Goal: Information Seeking & Learning: Learn about a topic

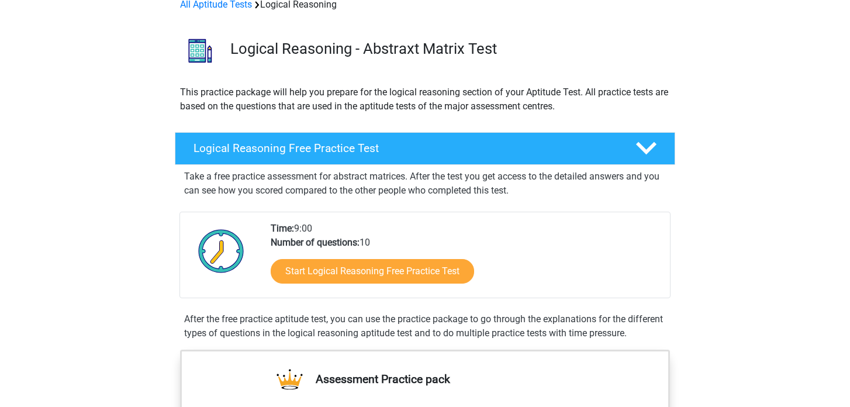
scroll to position [61, 0]
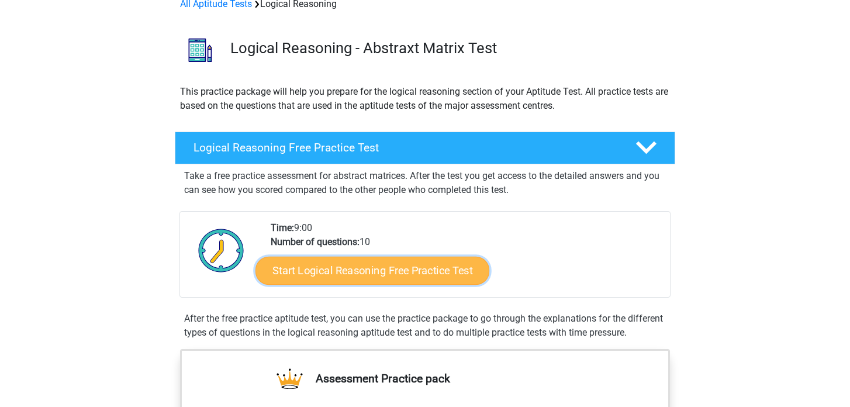
click at [342, 265] on link "Start Logical Reasoning Free Practice Test" at bounding box center [372, 270] width 234 height 28
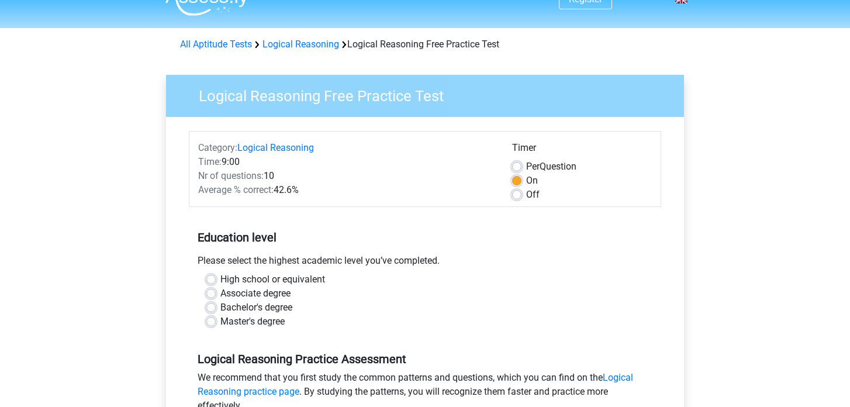
scroll to position [22, 0]
click at [220, 306] on label "Bachelor's degree" at bounding box center [256, 307] width 72 height 14
click at [207, 306] on input "Bachelor's degree" at bounding box center [210, 306] width 9 height 12
radio input "true"
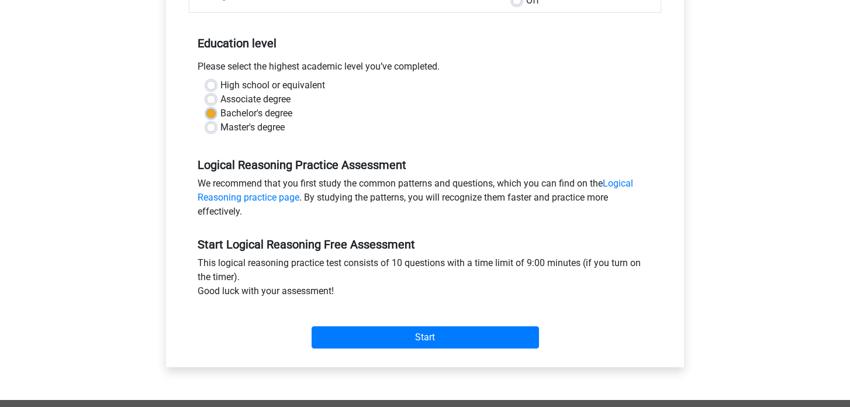
scroll to position [214, 0]
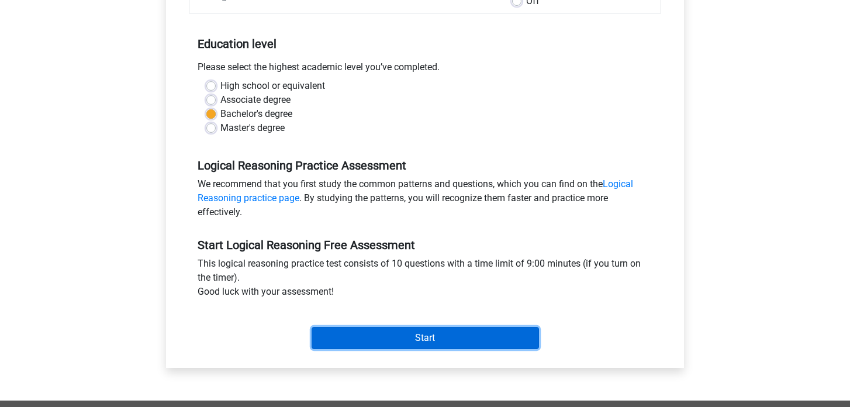
click at [415, 330] on input "Start" at bounding box center [424, 338] width 227 height 22
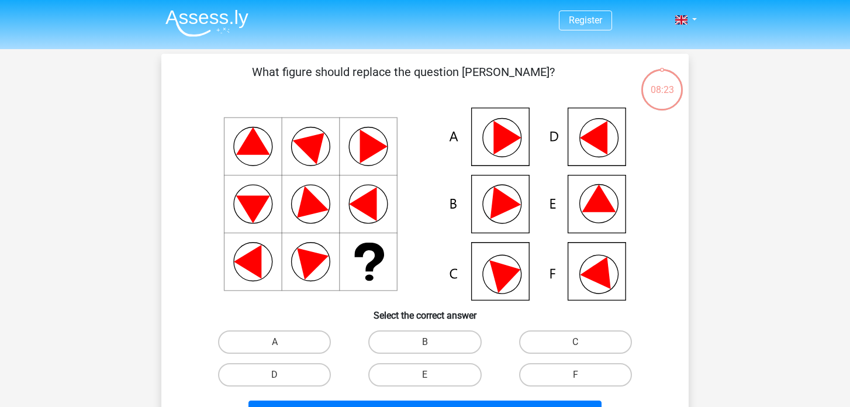
click at [602, 197] on icon at bounding box center [599, 198] width 34 height 27
click at [448, 371] on label "E" at bounding box center [424, 374] width 113 height 23
click at [432, 375] on input "E" at bounding box center [429, 379] width 8 height 8
radio input "true"
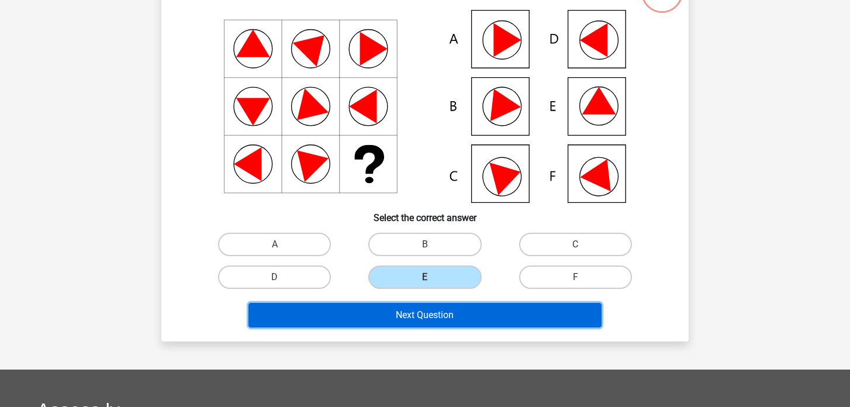
click at [449, 319] on button "Next Question" at bounding box center [425, 315] width 354 height 25
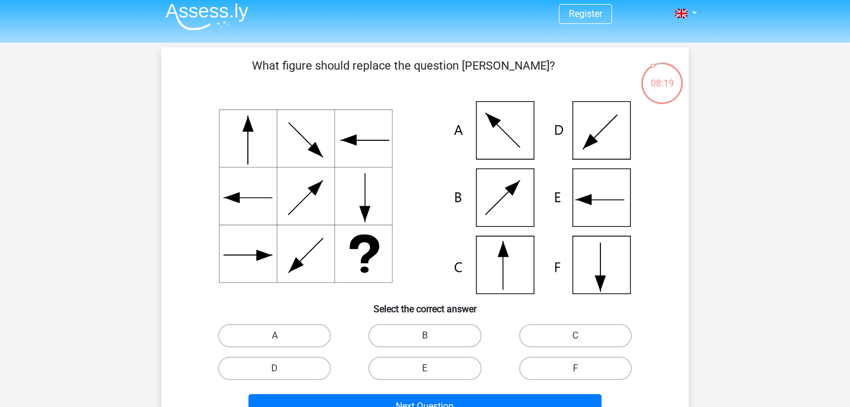
scroll to position [8, 0]
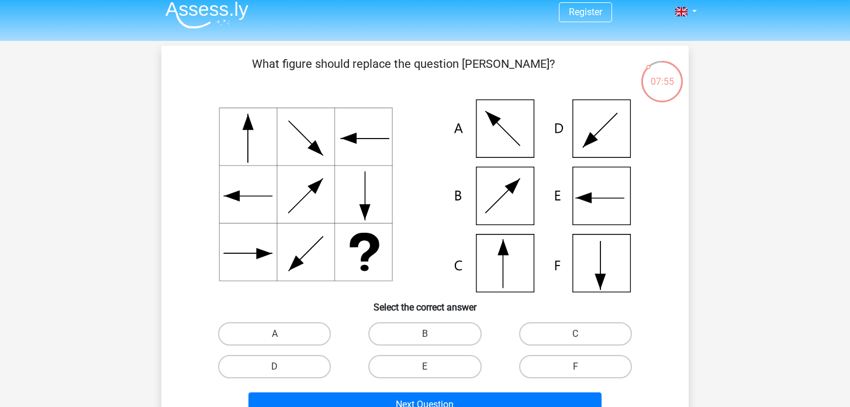
click at [515, 255] on icon at bounding box center [424, 195] width 471 height 193
click at [550, 326] on label "C" at bounding box center [575, 333] width 113 height 23
click at [575, 334] on input "C" at bounding box center [579, 338] width 8 height 8
radio input "true"
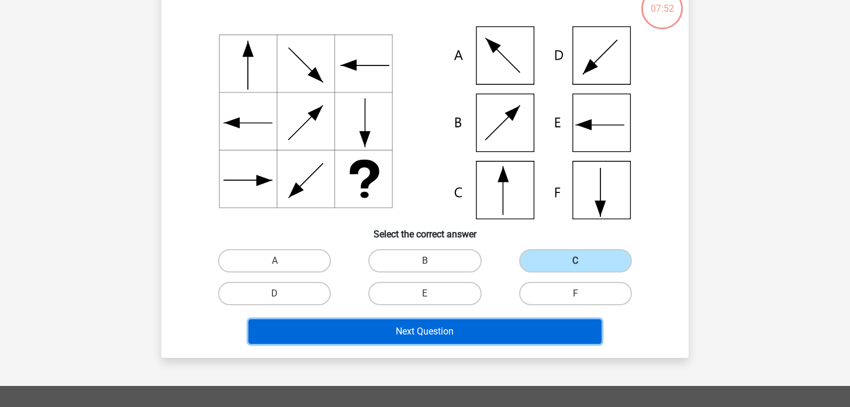
click at [445, 327] on button "Next Question" at bounding box center [425, 331] width 354 height 25
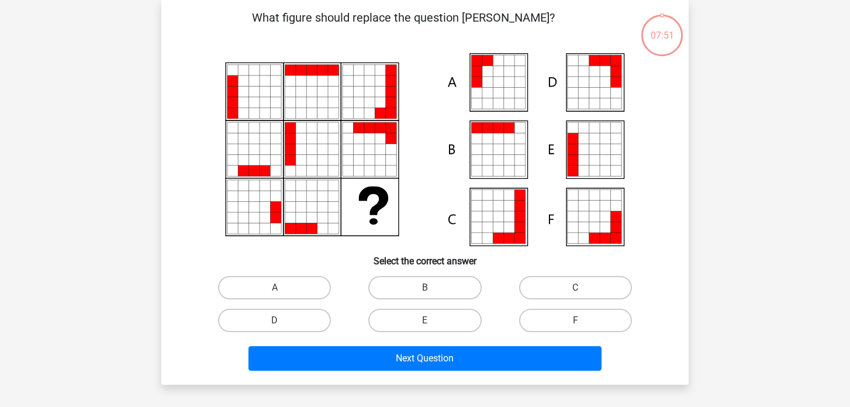
scroll to position [54, 0]
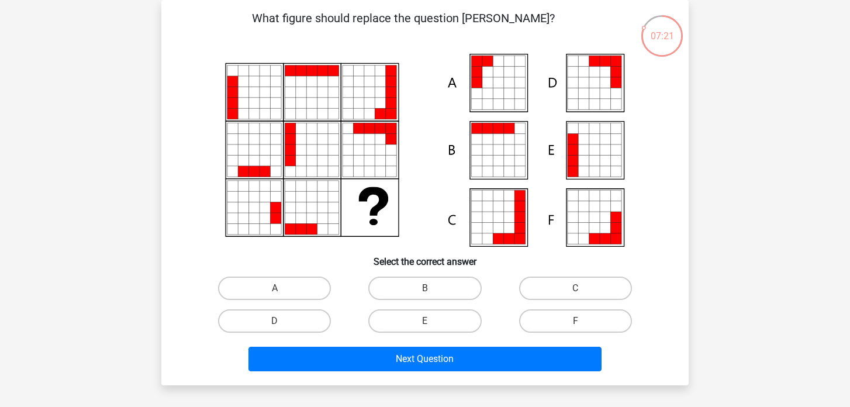
click at [596, 164] on icon at bounding box center [594, 160] width 11 height 11
click at [412, 319] on label "E" at bounding box center [424, 320] width 113 height 23
click at [425, 321] on input "E" at bounding box center [429, 325] width 8 height 8
radio input "true"
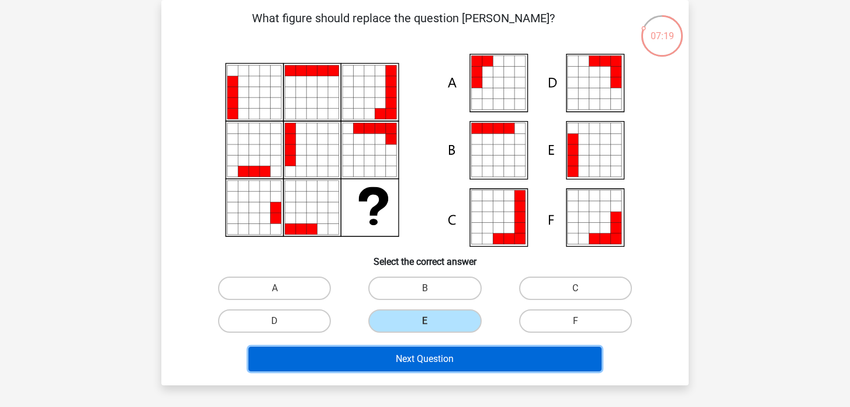
click at [410, 356] on button "Next Question" at bounding box center [425, 359] width 354 height 25
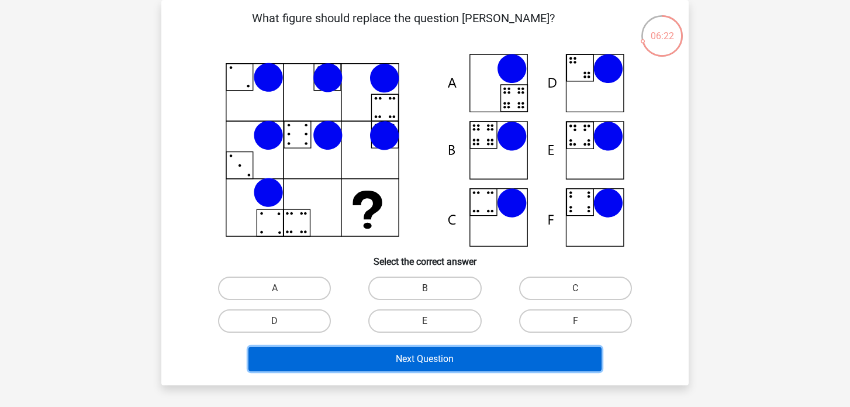
click at [398, 364] on button "Next Question" at bounding box center [425, 359] width 354 height 25
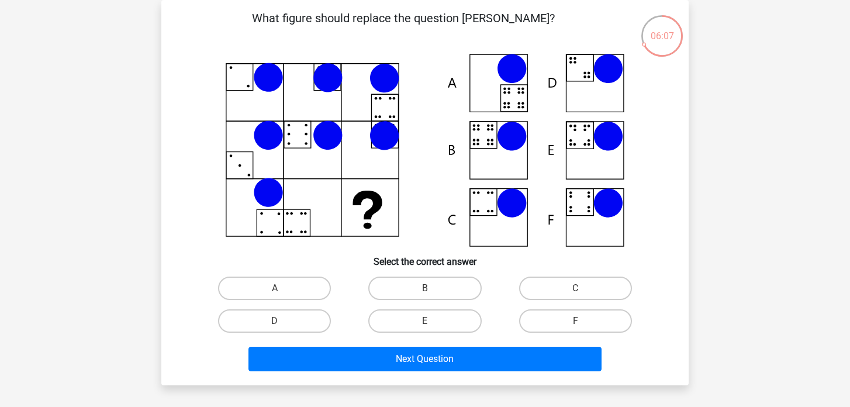
click at [491, 138] on icon at bounding box center [424, 150] width 471 height 193
click at [416, 285] on label "B" at bounding box center [424, 287] width 113 height 23
click at [425, 288] on input "B" at bounding box center [429, 292] width 8 height 8
radio input "true"
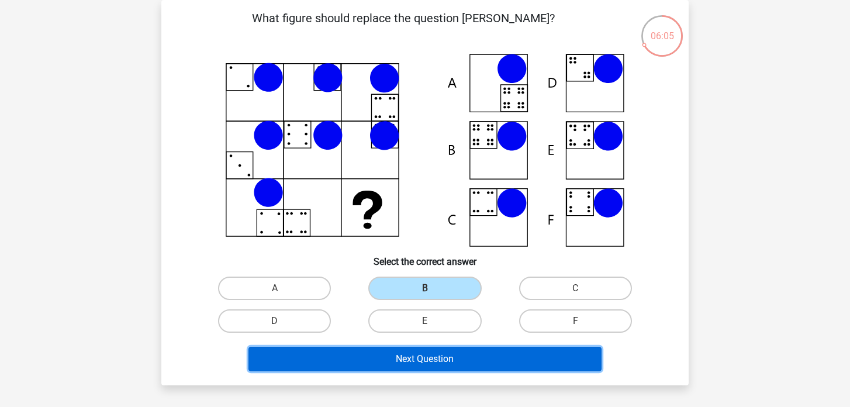
click at [406, 367] on button "Next Question" at bounding box center [425, 359] width 354 height 25
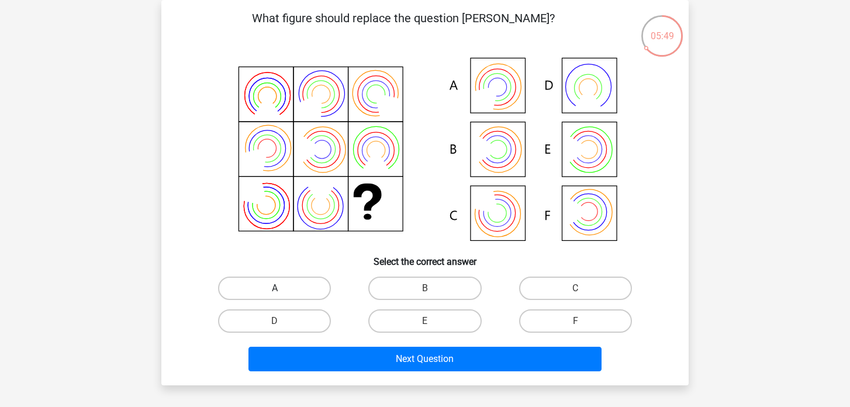
click at [285, 281] on label "A" at bounding box center [274, 287] width 113 height 23
click at [282, 288] on input "A" at bounding box center [279, 292] width 8 height 8
radio input "true"
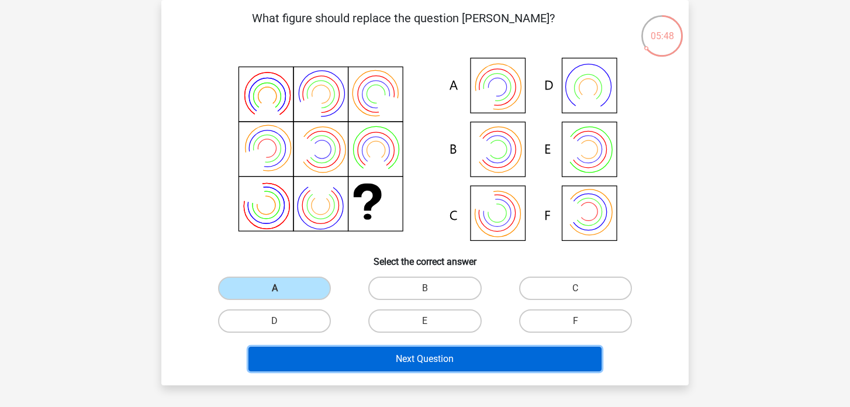
click at [396, 356] on button "Next Question" at bounding box center [425, 359] width 354 height 25
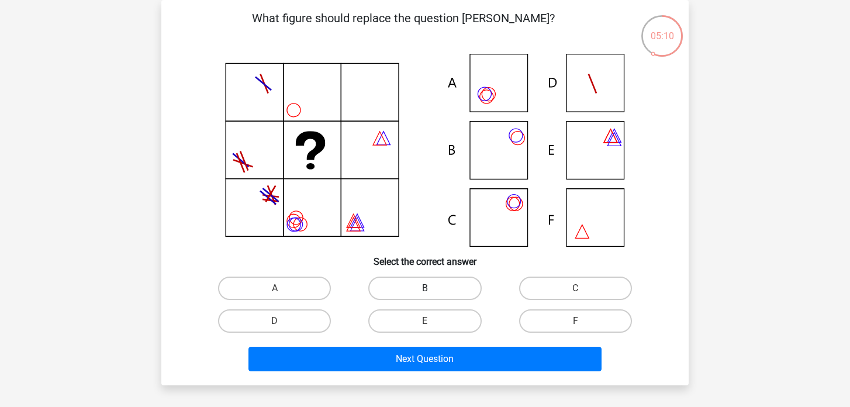
click at [428, 288] on label "B" at bounding box center [424, 287] width 113 height 23
click at [428, 288] on input "B" at bounding box center [429, 292] width 8 height 8
radio input "true"
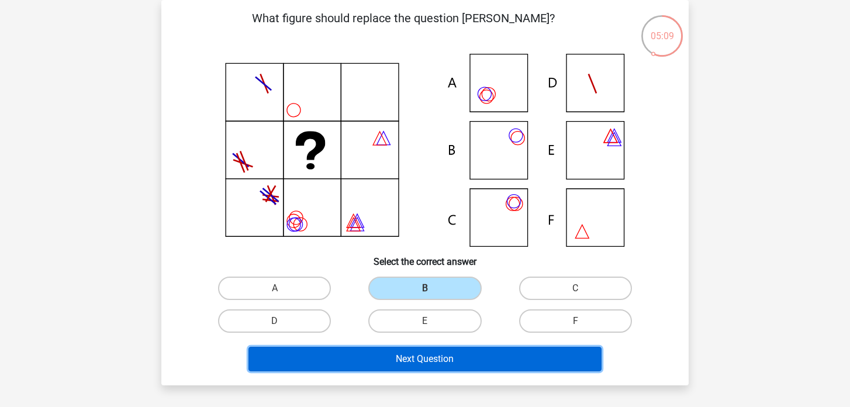
click at [404, 364] on button "Next Question" at bounding box center [425, 359] width 354 height 25
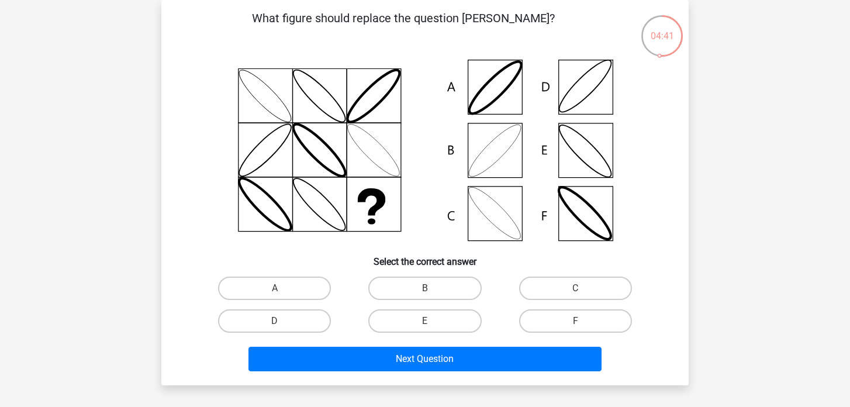
click at [490, 198] on icon at bounding box center [494, 213] width 63 height 63
click at [580, 298] on label "C" at bounding box center [575, 287] width 113 height 23
click at [580, 296] on input "C" at bounding box center [579, 292] width 8 height 8
radio input "true"
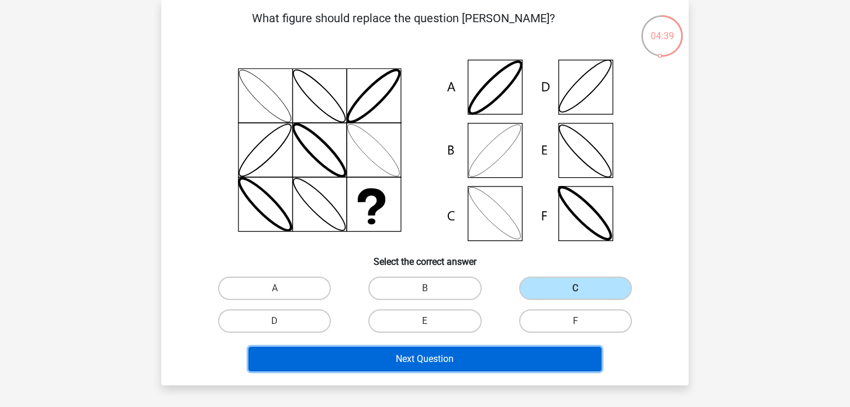
click at [482, 354] on button "Next Question" at bounding box center [425, 359] width 354 height 25
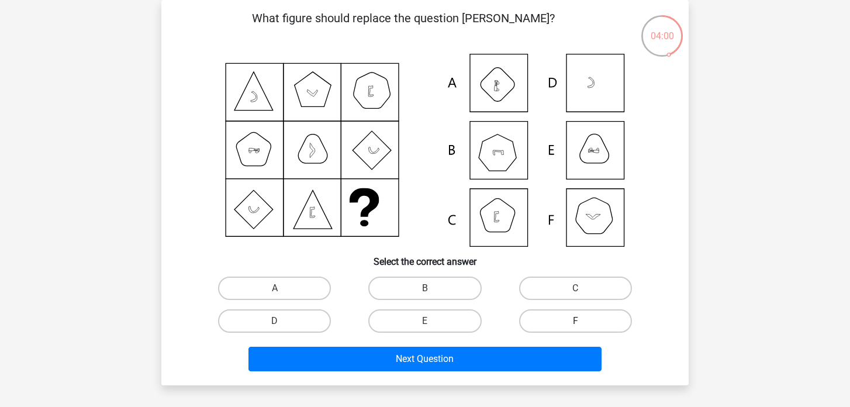
click at [570, 322] on label "F" at bounding box center [575, 320] width 113 height 23
click at [575, 322] on input "F" at bounding box center [579, 325] width 8 height 8
radio input "true"
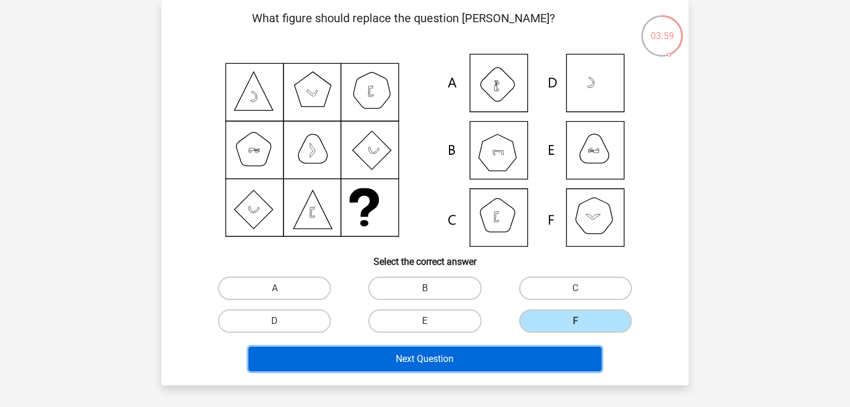
click at [479, 352] on button "Next Question" at bounding box center [425, 359] width 354 height 25
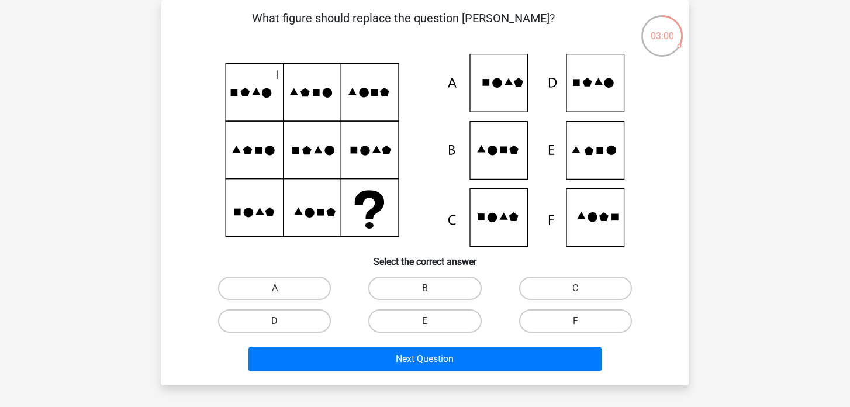
click at [588, 171] on icon at bounding box center [424, 150] width 471 height 193
click at [428, 325] on input "E" at bounding box center [429, 325] width 8 height 8
radio input "true"
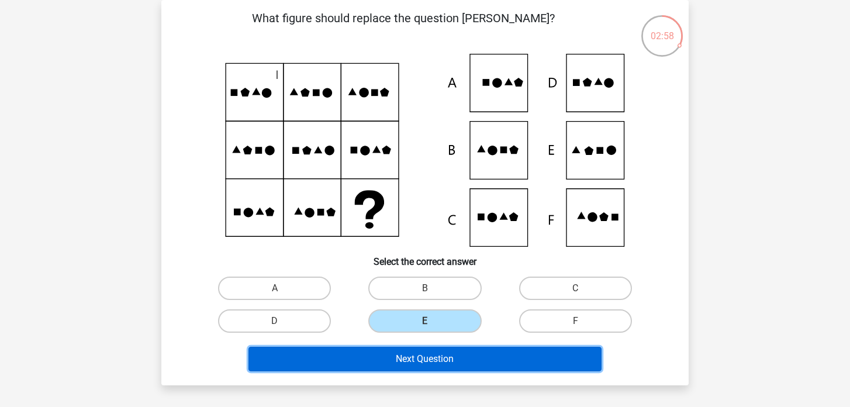
click at [421, 354] on button "Next Question" at bounding box center [425, 359] width 354 height 25
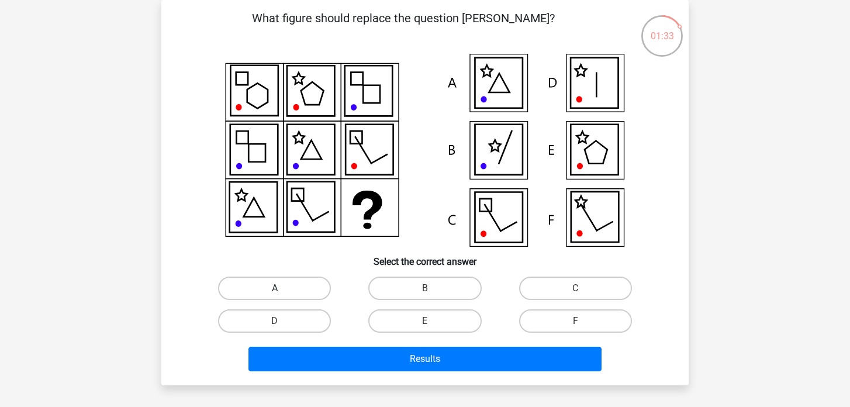
click at [252, 287] on label "A" at bounding box center [274, 287] width 113 height 23
click at [275, 288] on input "A" at bounding box center [279, 292] width 8 height 8
radio input "true"
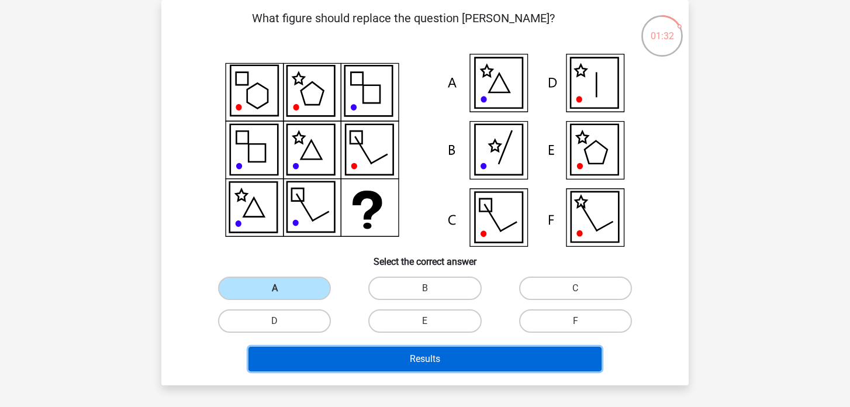
click at [399, 357] on button "Results" at bounding box center [425, 359] width 354 height 25
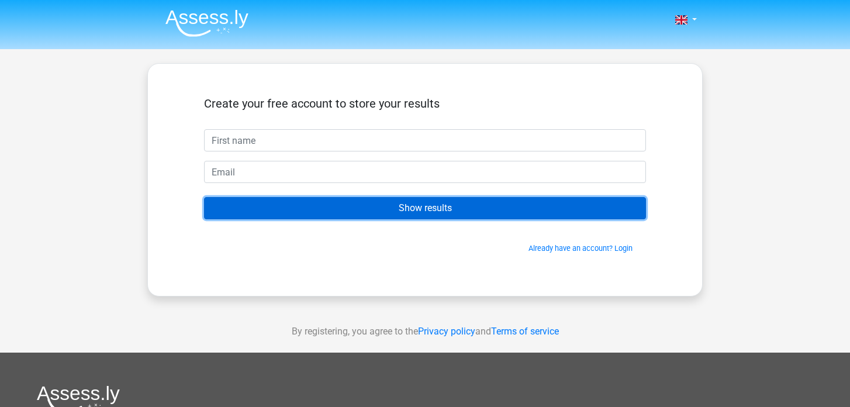
click at [427, 205] on input "Show results" at bounding box center [425, 208] width 442 height 22
